Goal: Find specific page/section: Find specific page/section

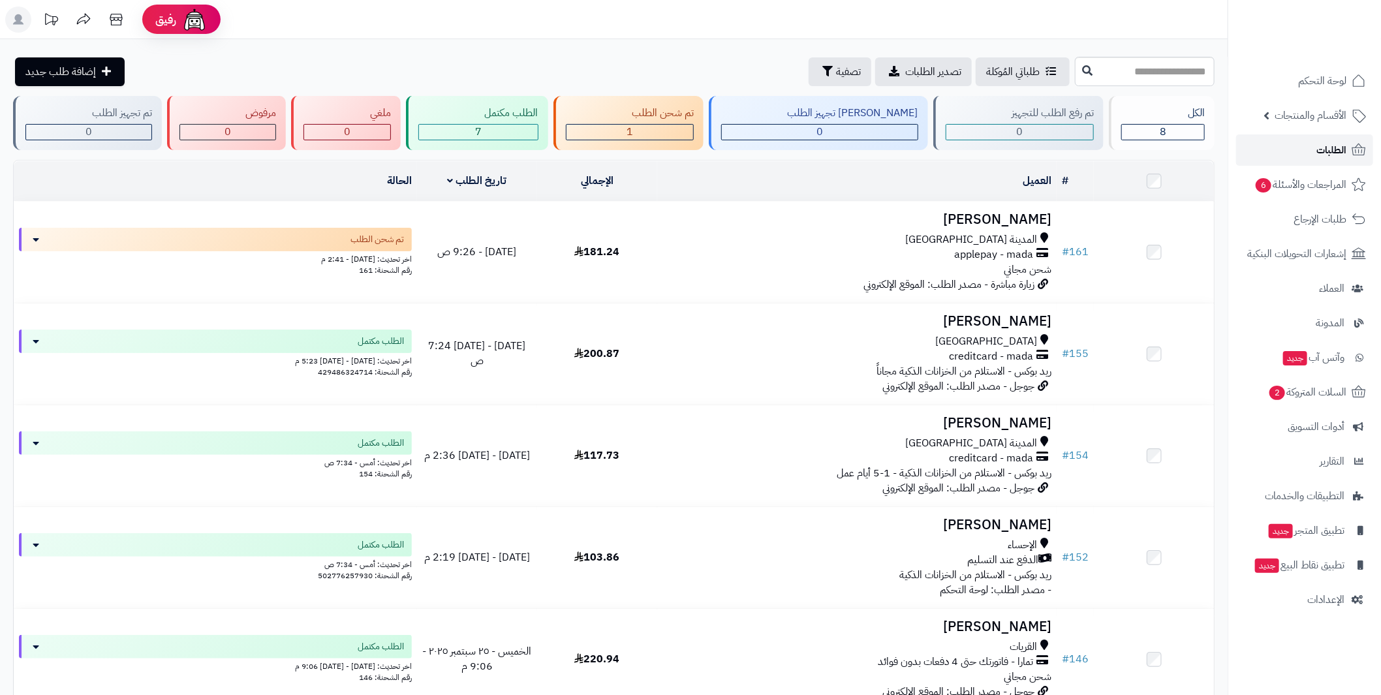
click at [1303, 154] on link "الطلبات" at bounding box center [1305, 149] width 137 height 31
click at [1315, 88] on span "لوحة التحكم" at bounding box center [1323, 81] width 48 height 18
